Goal: Information Seeking & Learning: Learn about a topic

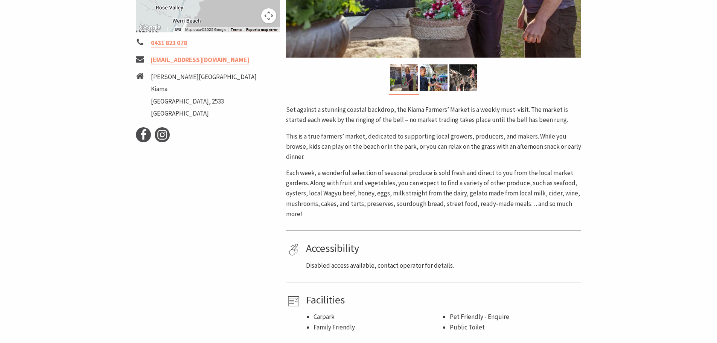
scroll to position [264, 0]
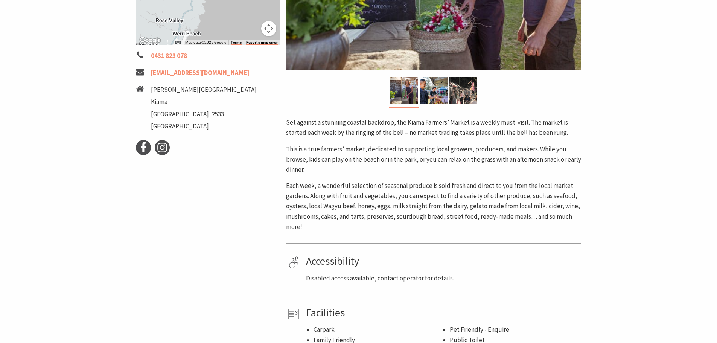
click at [376, 134] on p "Set against a stunning coastal backdrop, the Kiama Farmers’ Market is a weekly …" at bounding box center [433, 127] width 295 height 20
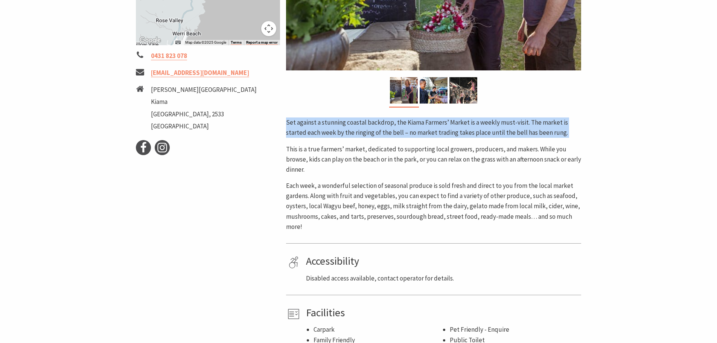
click at [376, 134] on p "Set against a stunning coastal backdrop, the Kiama Farmers’ Market is a weekly …" at bounding box center [433, 127] width 295 height 20
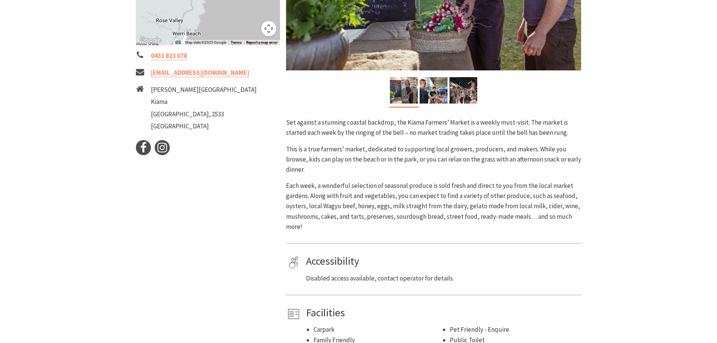
click at [370, 151] on p "This is a true farmers’ market, dedicated to supporting local growers, producer…" at bounding box center [433, 159] width 295 height 31
click at [367, 156] on p "This is a true farmers’ market, dedicated to supporting local growers, producer…" at bounding box center [433, 159] width 295 height 31
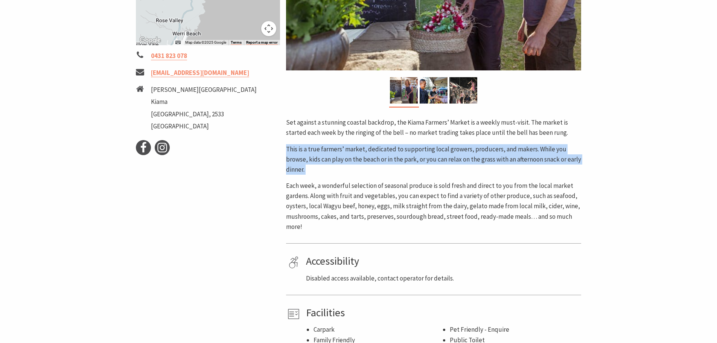
click at [367, 156] on p "This is a true farmers’ market, dedicated to supporting local growers, producer…" at bounding box center [433, 159] width 295 height 31
click at [518, 157] on p "This is a true farmers’ market, dedicated to supporting local growers, producer…" at bounding box center [433, 159] width 295 height 31
click at [387, 157] on p "This is a true farmers’ market, dedicated to supporting local growers, producer…" at bounding box center [433, 159] width 295 height 31
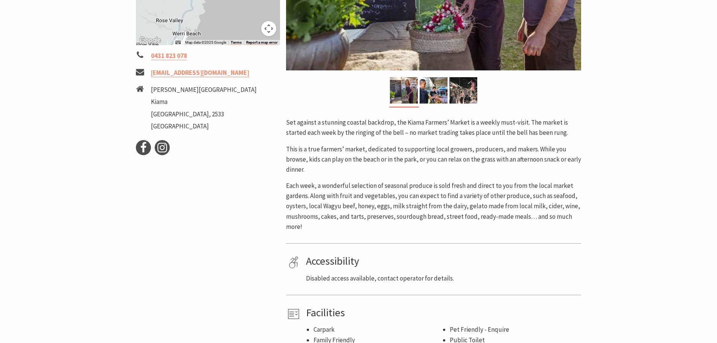
click at [317, 153] on p "This is a true farmers’ market, dedicated to supporting local growers, producer…" at bounding box center [433, 159] width 295 height 31
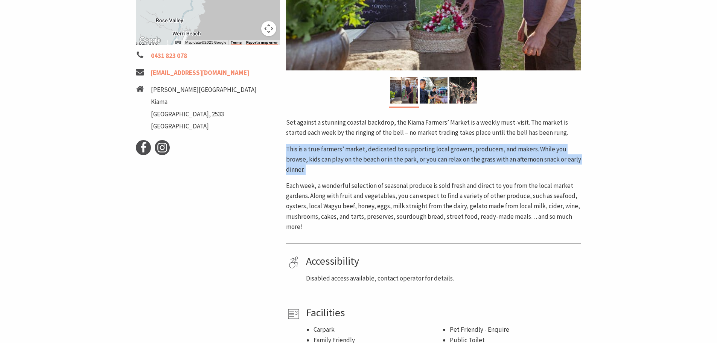
click at [317, 153] on p "This is a true farmers’ market, dedicated to supporting local growers, producer…" at bounding box center [433, 159] width 295 height 31
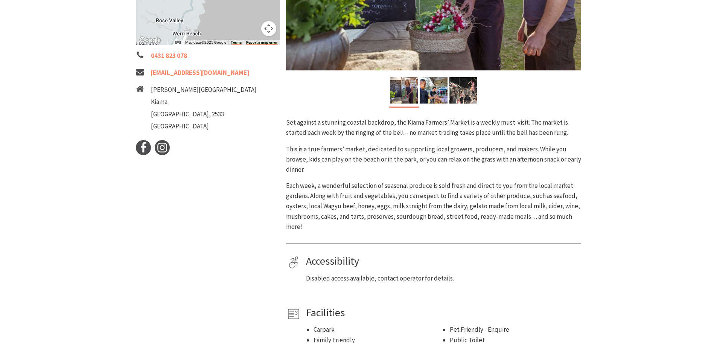
click at [342, 186] on p "Each week, a wonderful selection of seasonal produce is sold fresh and direct t…" at bounding box center [433, 206] width 295 height 51
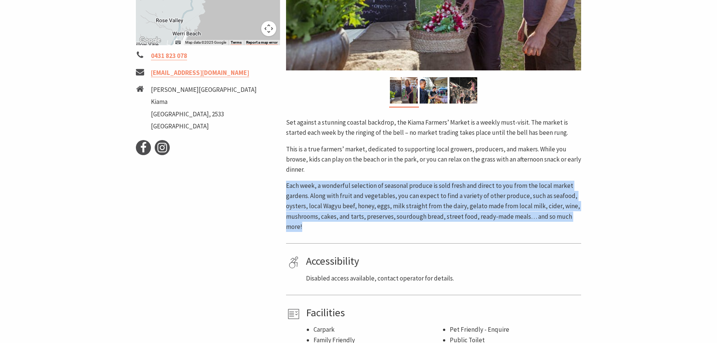
click at [342, 186] on p "Each week, a wonderful selection of seasonal produce is sold fresh and direct t…" at bounding box center [433, 206] width 295 height 51
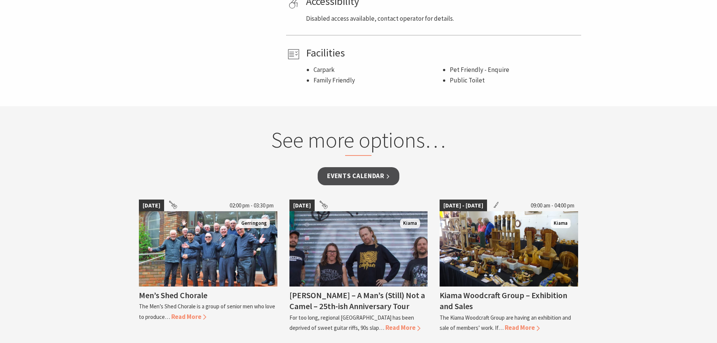
scroll to position [414, 0]
